Goal: Navigation & Orientation: Find specific page/section

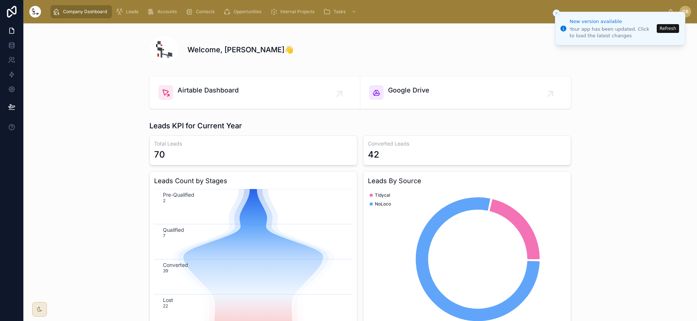
click at [558, 14] on button "Close toast" at bounding box center [555, 13] width 7 height 7
click at [556, 14] on icon "Close toast" at bounding box center [556, 13] width 4 height 4
drag, startPoint x: 556, startPoint y: 14, endPoint x: 352, endPoint y: 4, distance: 205.1
click at [556, 14] on icon "Close toast" at bounding box center [556, 13] width 4 height 4
